Goal: Task Accomplishment & Management: Manage account settings

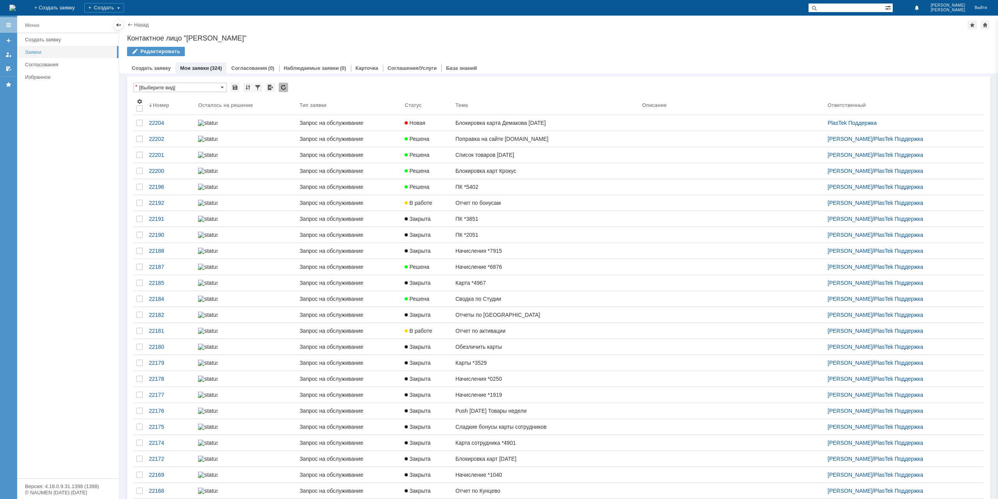
click at [34, 51] on div "Заявки" at bounding box center [69, 52] width 89 height 6
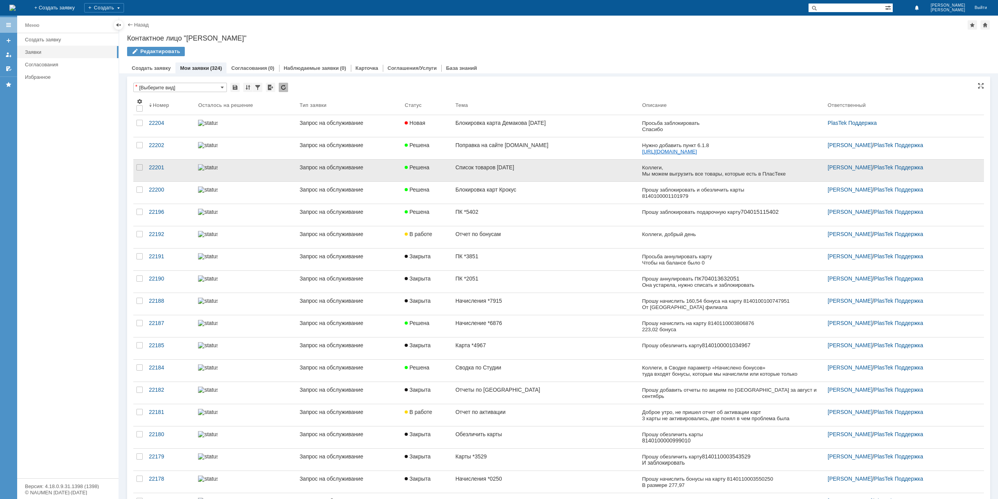
click at [528, 167] on div "Список товаров [DATE]" at bounding box center [546, 167] width 181 height 6
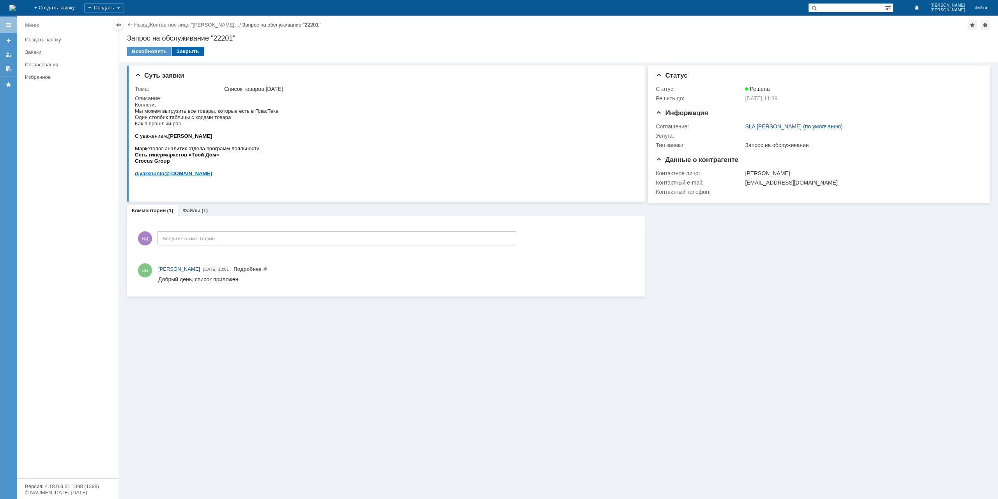
click at [185, 53] on div "Закрыть" at bounding box center [188, 51] width 32 height 9
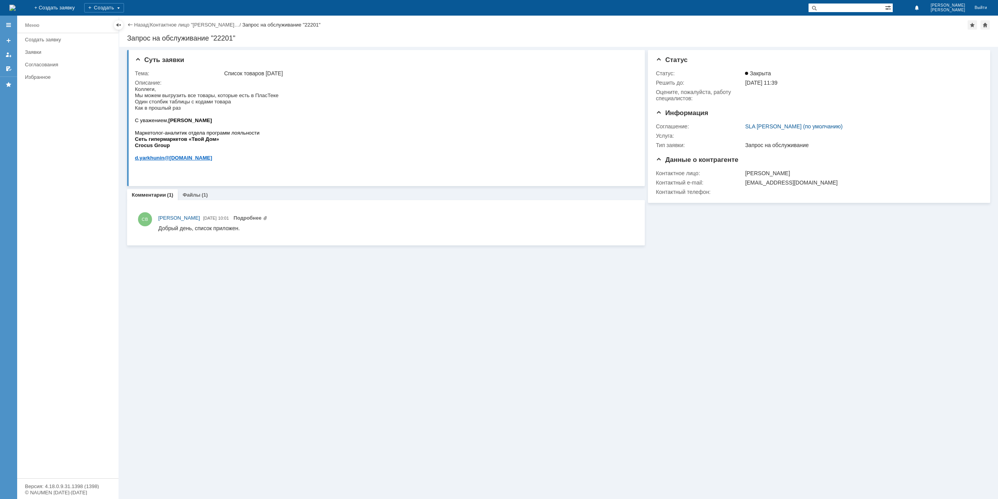
click at [283, 279] on div "Суть заявки Тема: Список товаров [DATE] Описание: Комментарии (1) Файлы (1) Ком…" at bounding box center [558, 273] width 879 height 452
click at [144, 25] on link "Назад" at bounding box center [141, 25] width 14 height 6
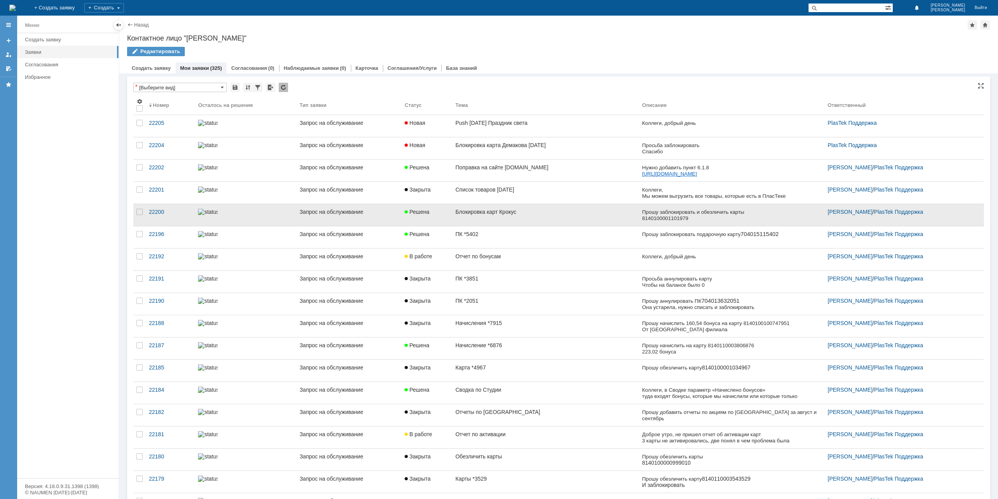
click at [371, 211] on div "Запрос на обслуживание" at bounding box center [349, 212] width 99 height 6
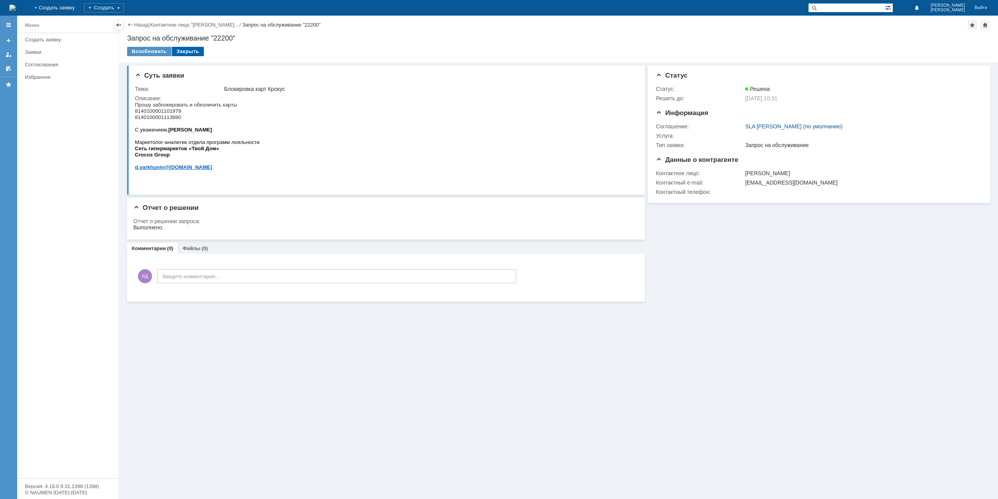
click at [193, 53] on div "Закрыть" at bounding box center [188, 51] width 32 height 9
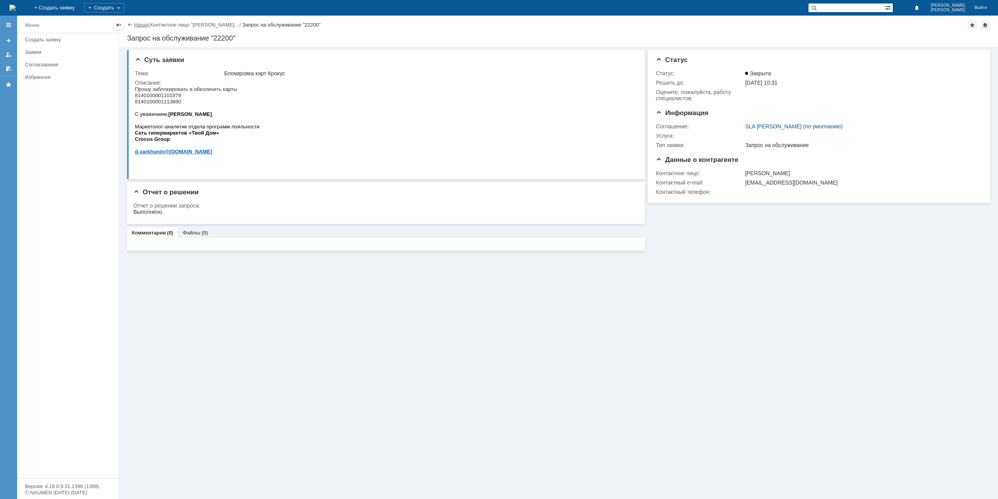
click at [147, 25] on link "Назад" at bounding box center [141, 25] width 14 height 6
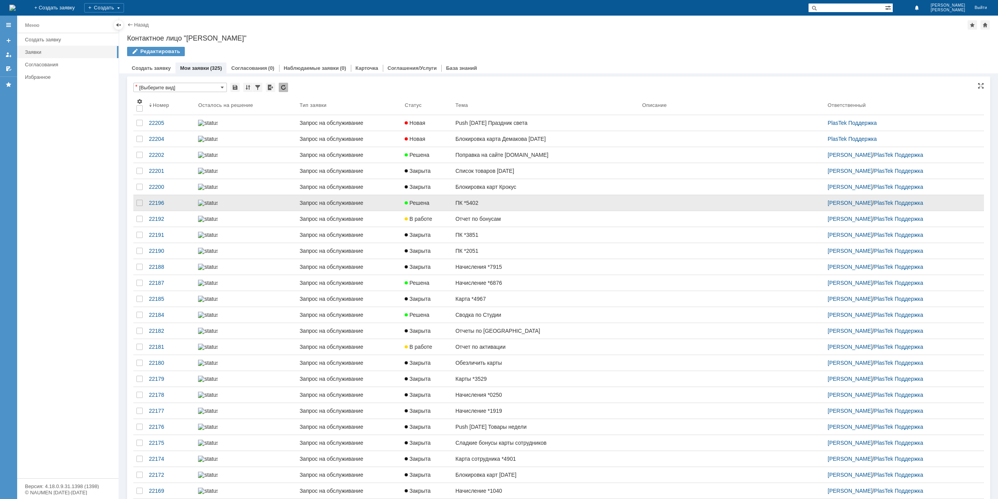
click at [452, 211] on link "ПК *5402" at bounding box center [545, 203] width 187 height 16
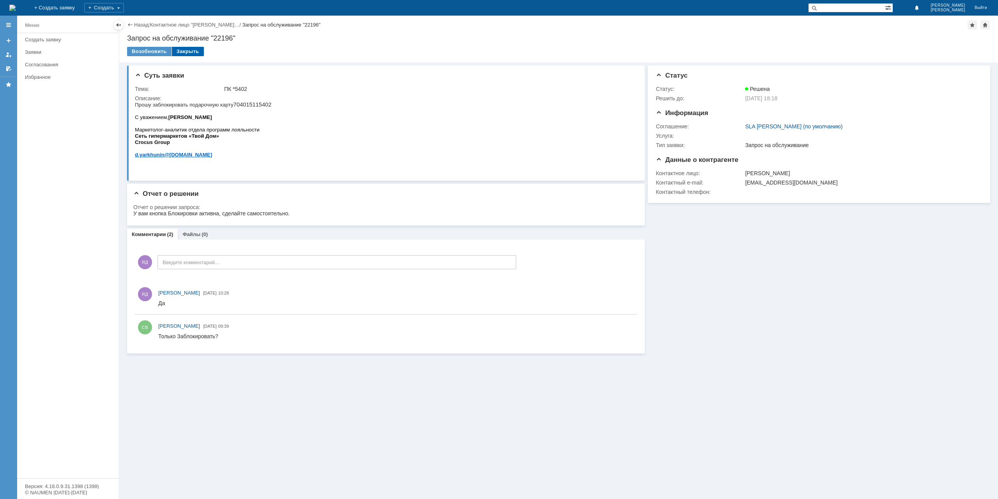
click at [189, 50] on div "Закрыть" at bounding box center [188, 51] width 32 height 9
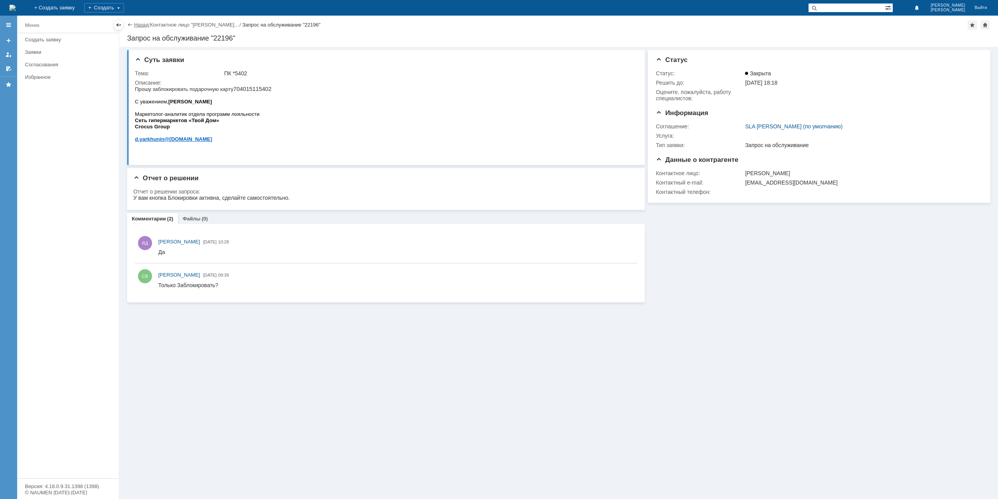
click at [144, 25] on link "Назад" at bounding box center [141, 25] width 14 height 6
